Goal: Find specific page/section: Find specific page/section

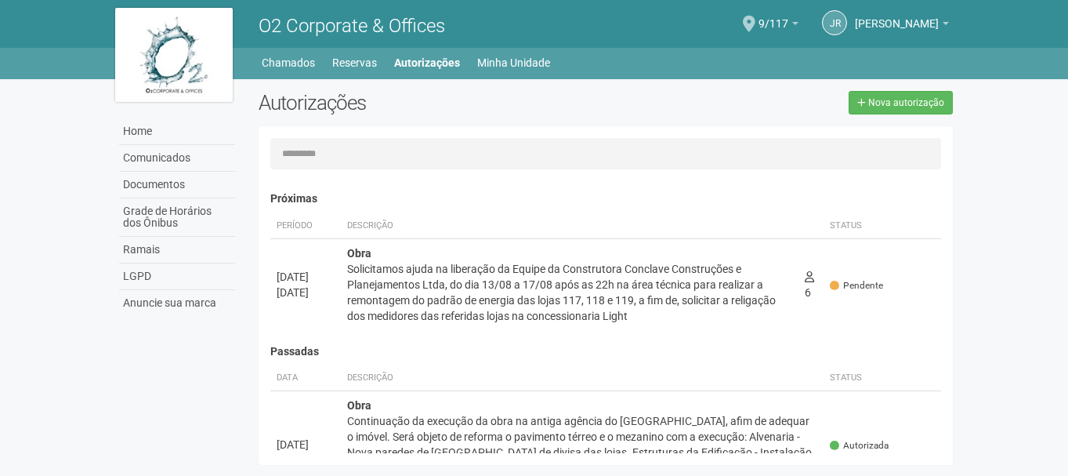
scroll to position [24, 0]
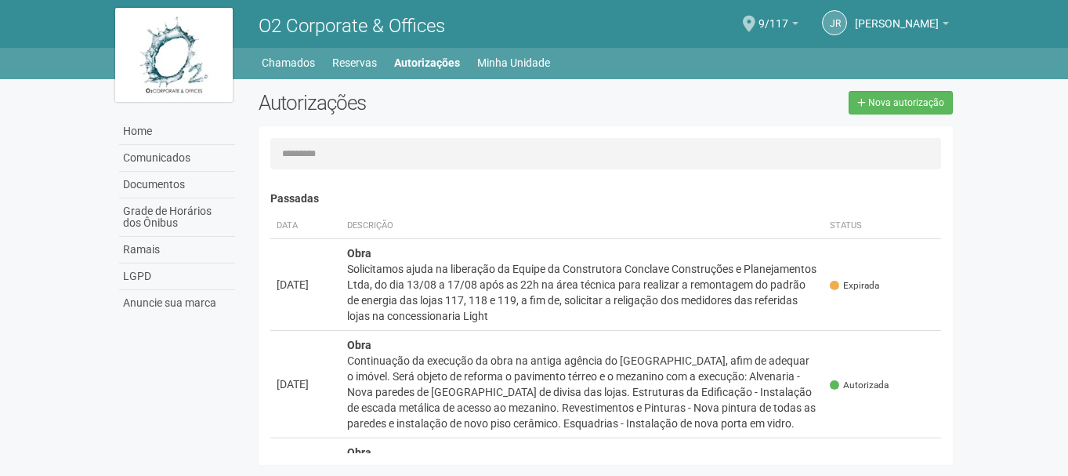
scroll to position [24, 0]
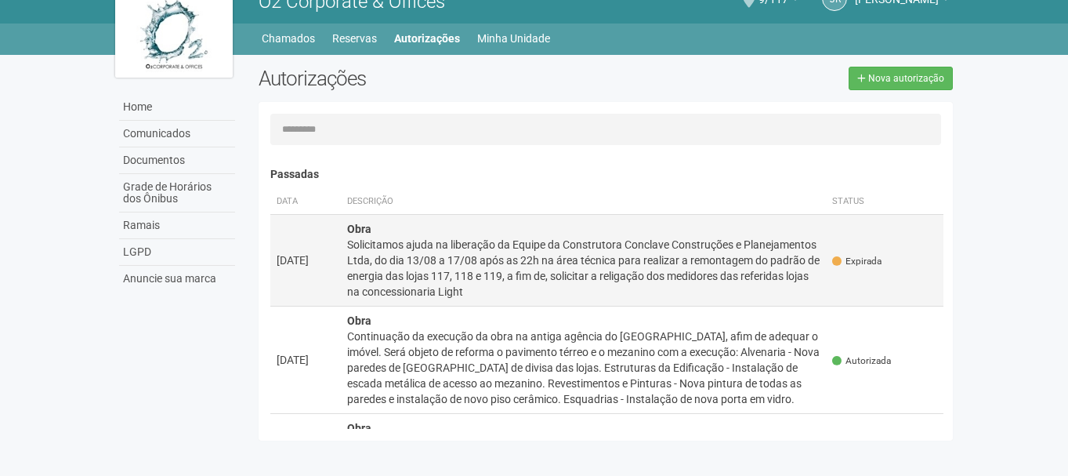
click at [383, 273] on div "Solicitamos ajuda na liberação da Equipe da Construtora Conclave Construções e …" at bounding box center [583, 268] width 473 height 63
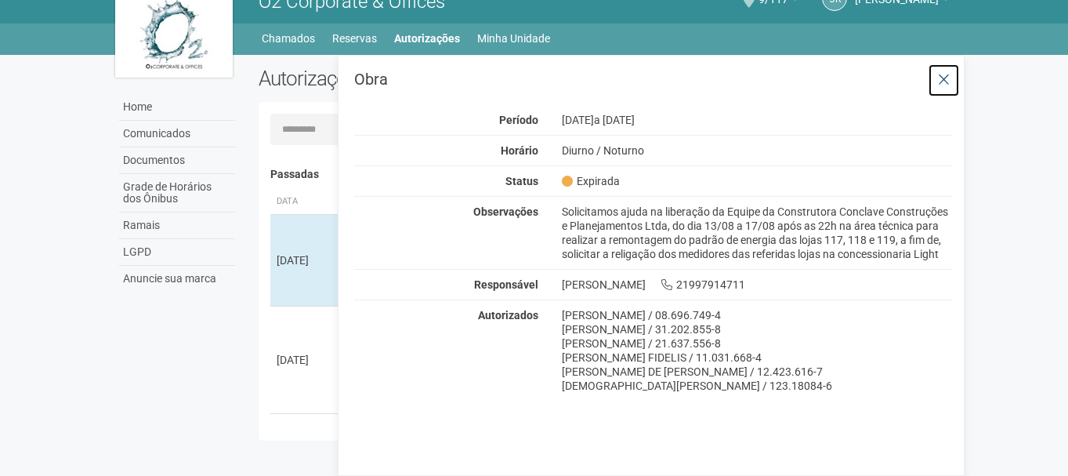
click at [945, 81] on icon at bounding box center [944, 80] width 12 height 16
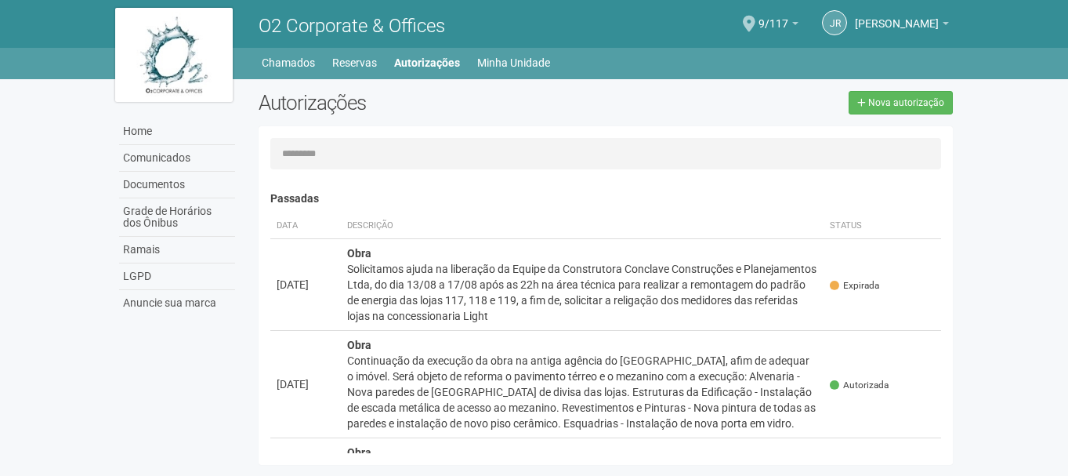
scroll to position [24, 0]
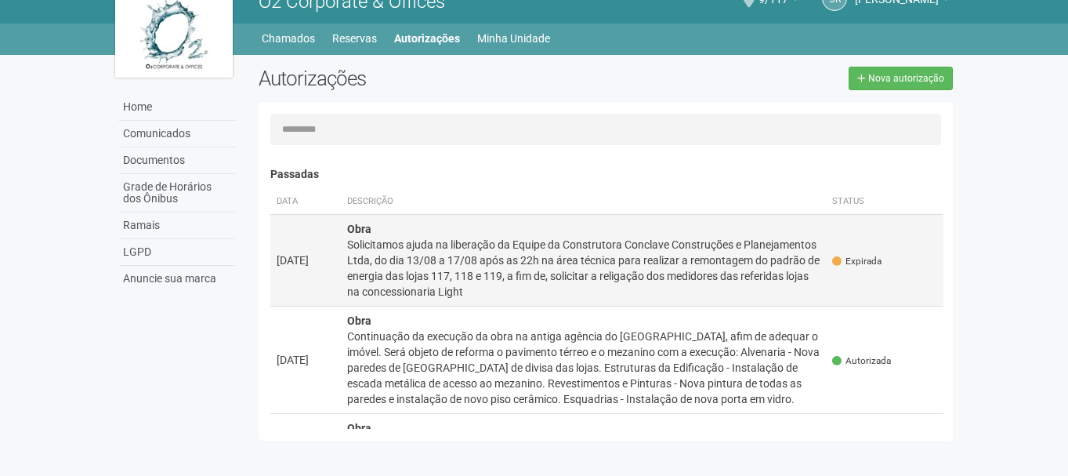
click at [498, 237] on div "Solicitamos ajuda na liberação da Equipe da Construtora Conclave Construções e …" at bounding box center [583, 268] width 473 height 63
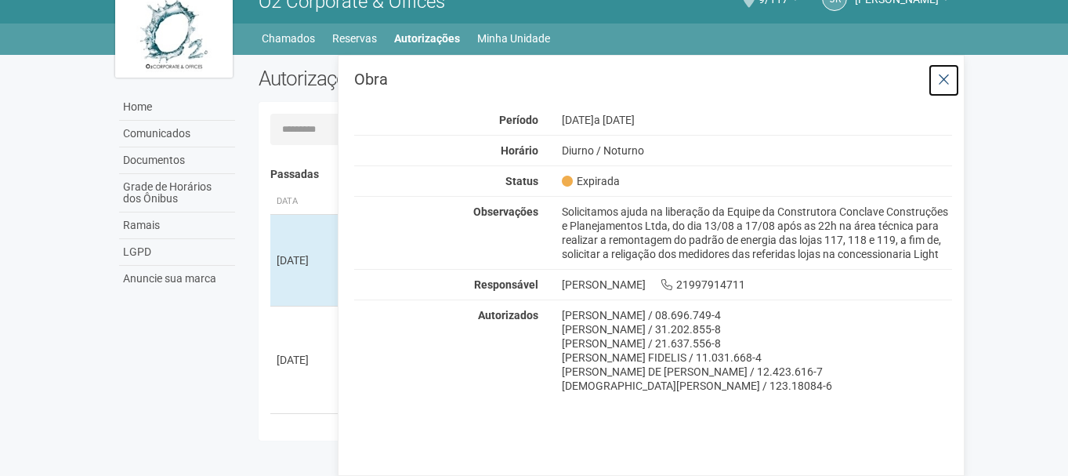
click at [947, 75] on icon at bounding box center [944, 80] width 12 height 16
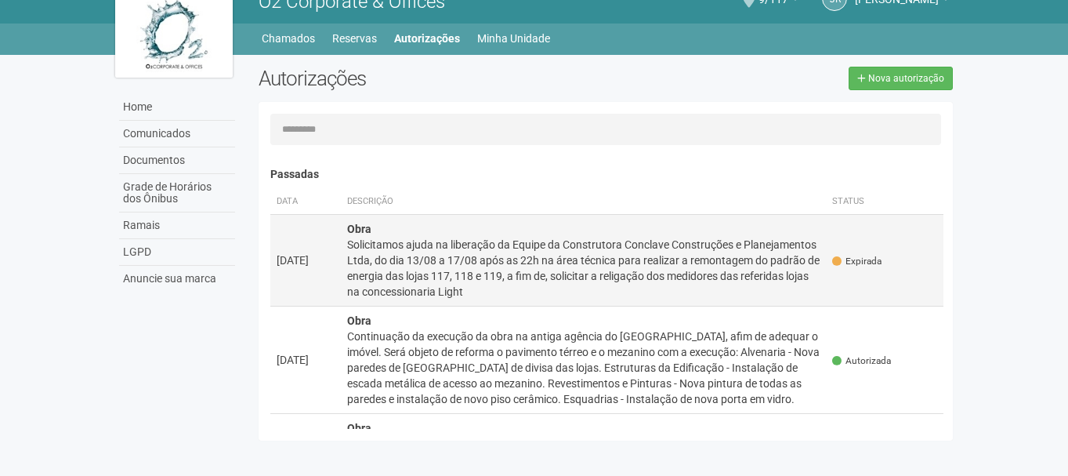
click at [459, 237] on div "Solicitamos ajuda na liberação da Equipe da Construtora Conclave Construções e …" at bounding box center [583, 268] width 473 height 63
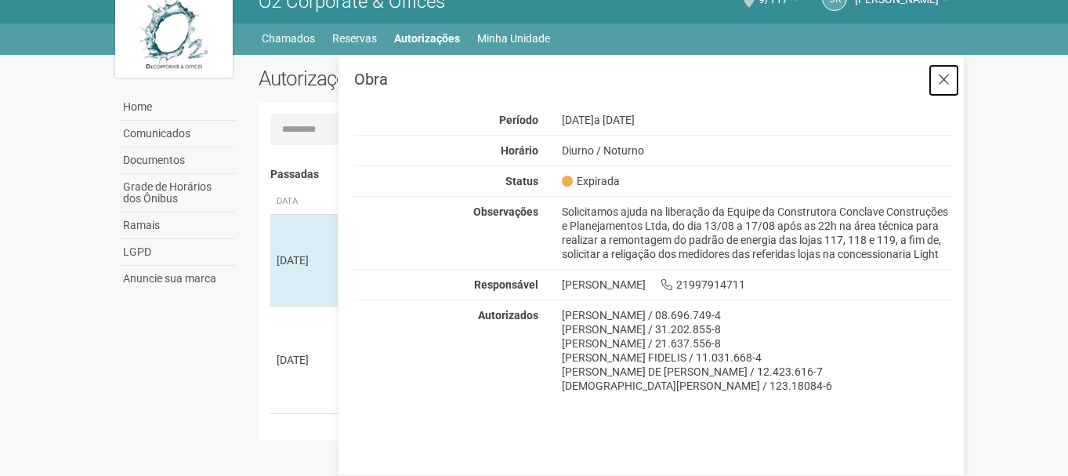
click at [943, 74] on icon at bounding box center [944, 80] width 12 height 16
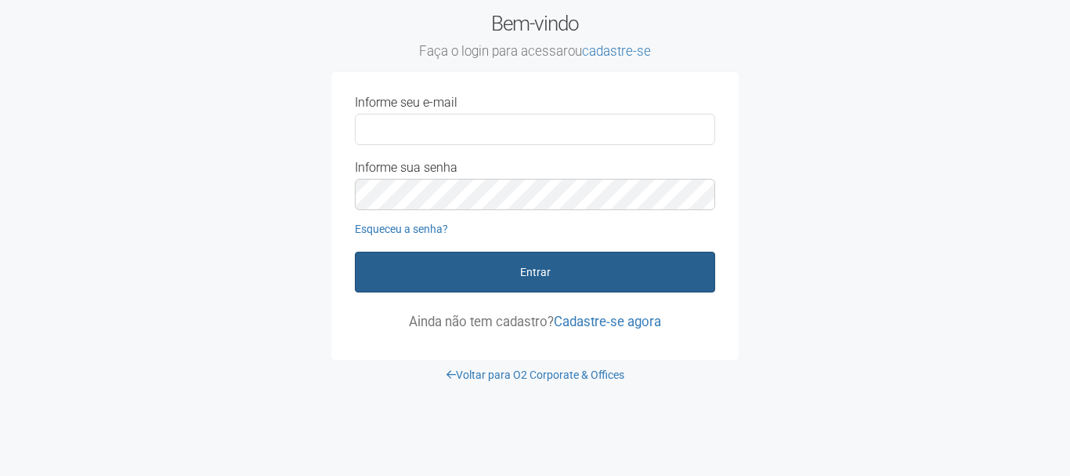
type input "**********"
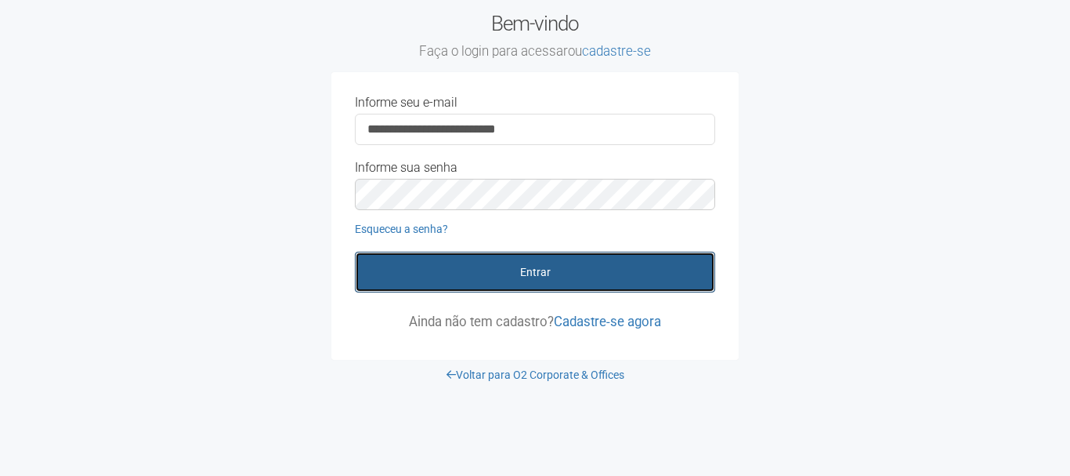
click at [522, 257] on button "Entrar" at bounding box center [535, 271] width 360 height 41
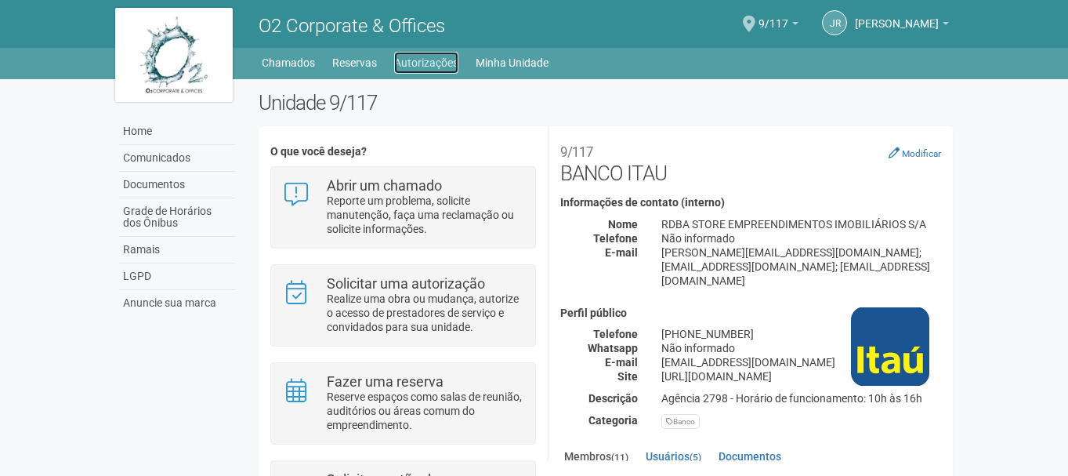
click at [447, 52] on link "Autorizações" at bounding box center [426, 63] width 64 height 22
